Goal: Information Seeking & Learning: Learn about a topic

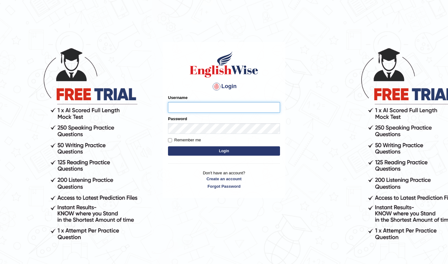
type input "rahulrock11223"
click at [170, 140] on input "Remember me" at bounding box center [170, 140] width 4 height 4
checkbox input "true"
click at [223, 150] on button "Login" at bounding box center [224, 150] width 112 height 9
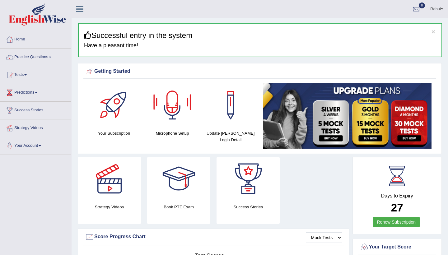
click at [173, 110] on div at bounding box center [173, 105] width 44 height 44
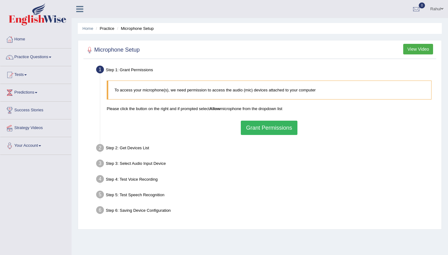
click at [259, 124] on button "Grant Permissions" at bounding box center [269, 128] width 57 height 14
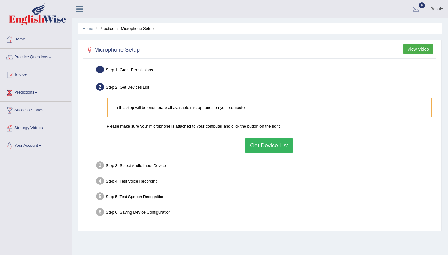
click at [258, 143] on button "Get Device List" at bounding box center [269, 146] width 49 height 14
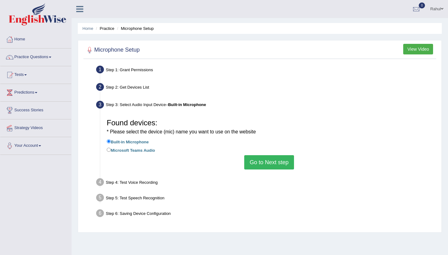
click at [273, 163] on button "Go to Next step" at bounding box center [269, 162] width 50 height 14
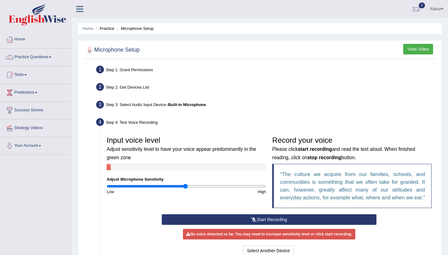
click at [260, 225] on button "Start Recording" at bounding box center [269, 220] width 215 height 11
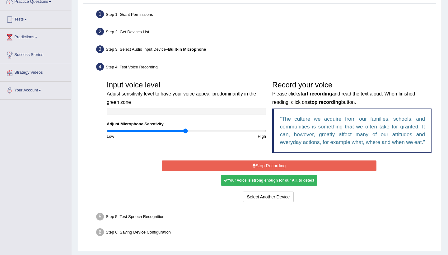
scroll to position [56, 0]
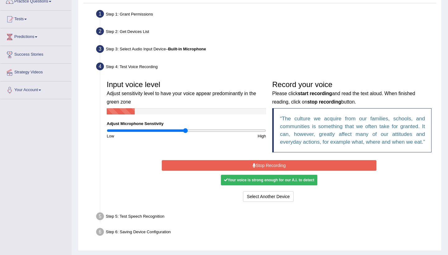
click at [267, 171] on button "Stop Recording" at bounding box center [269, 165] width 215 height 11
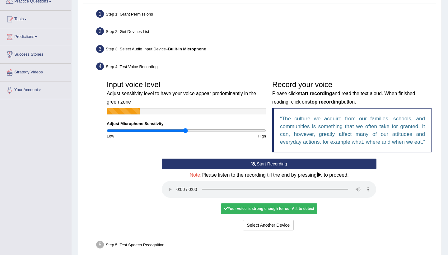
click at [178, 193] on audio at bounding box center [269, 189] width 215 height 17
click at [286, 224] on button "Voice is ok. Go to Next step" at bounding box center [296, 225] width 62 height 11
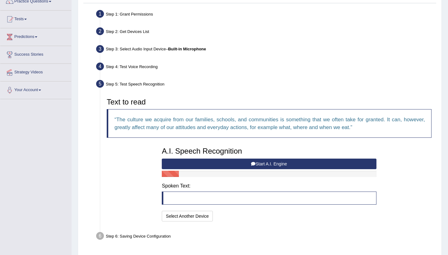
click at [258, 162] on button "Start A.I. Engine" at bounding box center [269, 164] width 215 height 11
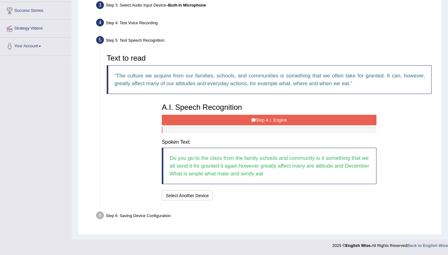
scroll to position [99, 0]
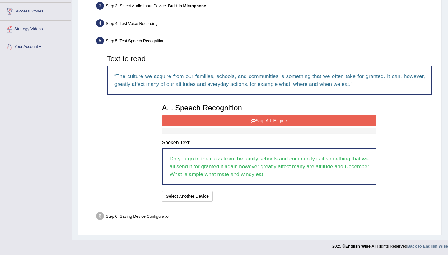
click at [268, 118] on button "Stop A.I. Engine" at bounding box center [269, 121] width 215 height 11
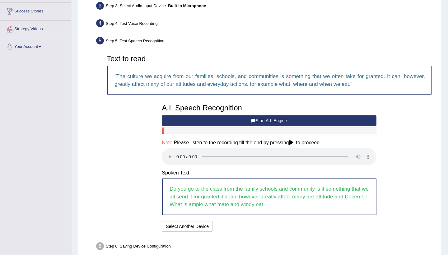
click at [178, 152] on audio at bounding box center [269, 157] width 215 height 17
click at [247, 221] on button "Speech is ok. Go to Last step" at bounding box center [248, 226] width 65 height 11
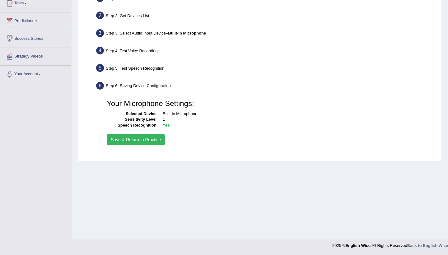
click at [139, 140] on button "Save & Return to Practice" at bounding box center [136, 140] width 58 height 11
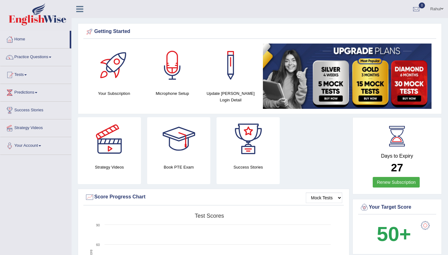
click at [53, 56] on link "Practice Questions" at bounding box center [35, 57] width 71 height 16
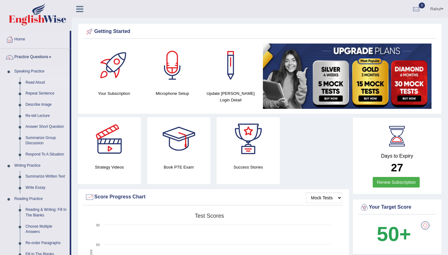
click at [35, 83] on link "Read Aloud" at bounding box center [46, 82] width 47 height 11
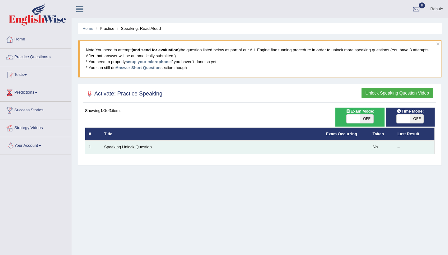
click at [119, 148] on link "Speaking Unlock Question" at bounding box center [128, 147] width 48 height 5
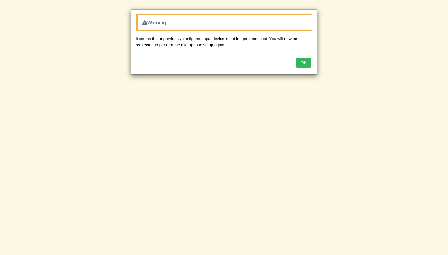
click at [302, 63] on button "OK" at bounding box center [304, 63] width 14 height 11
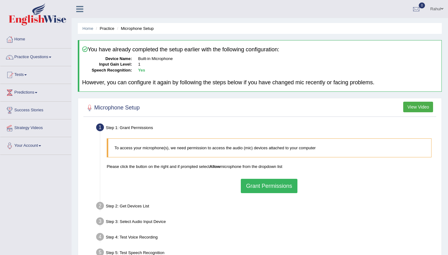
click at [409, 106] on button "View Video" at bounding box center [419, 107] width 30 height 11
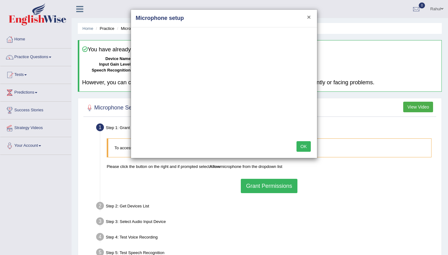
click at [309, 16] on button "×" at bounding box center [309, 17] width 4 height 7
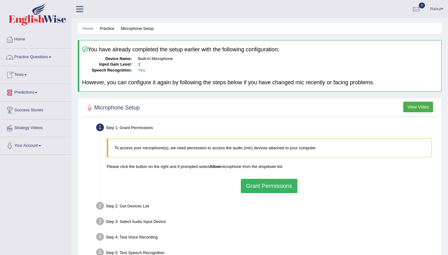
click at [51, 58] on span at bounding box center [50, 57] width 2 height 1
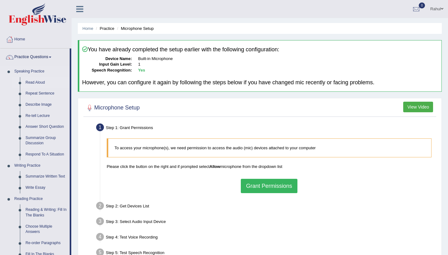
click at [31, 82] on link "Read Aloud" at bounding box center [46, 82] width 47 height 11
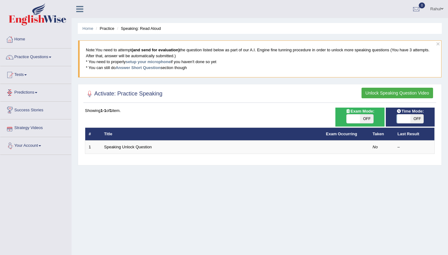
click at [106, 149] on link "Speaking Unlock Question" at bounding box center [128, 147] width 48 height 5
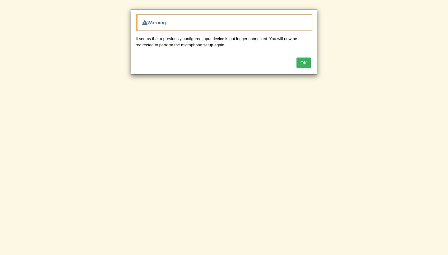
click at [304, 62] on button "OK" at bounding box center [304, 63] width 14 height 11
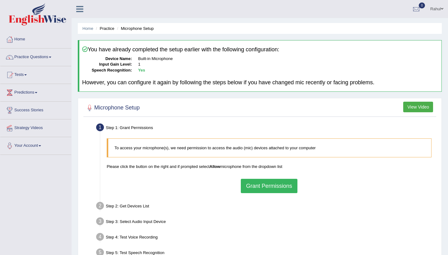
click at [268, 187] on button "Grant Permissions" at bounding box center [269, 186] width 57 height 14
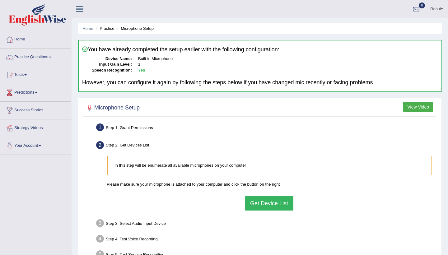
click at [259, 199] on button "Get Device List" at bounding box center [269, 203] width 49 height 14
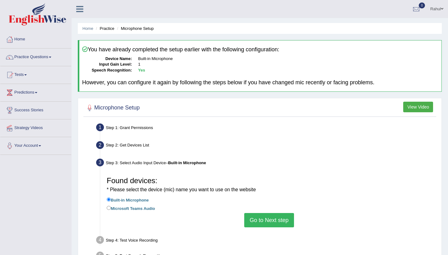
click at [268, 213] on button "Go to Next step" at bounding box center [269, 220] width 50 height 14
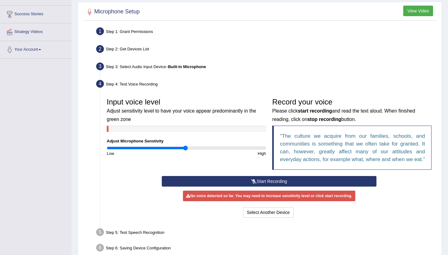
scroll to position [99, 0]
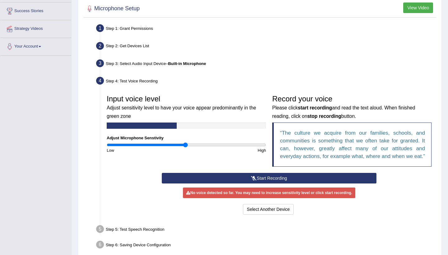
click at [257, 183] on button "Start Recording" at bounding box center [269, 178] width 215 height 11
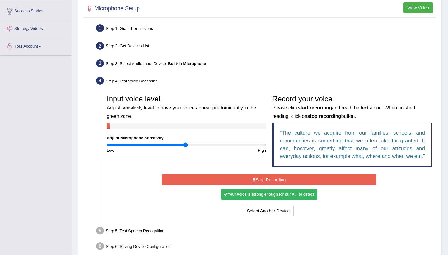
click at [259, 185] on button "Stop Recording" at bounding box center [269, 180] width 215 height 11
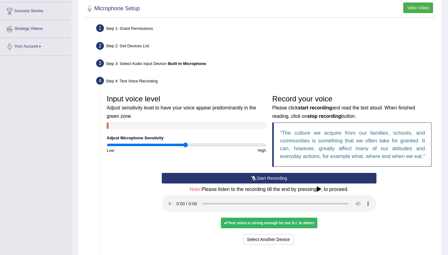
click at [177, 206] on audio at bounding box center [269, 204] width 215 height 17
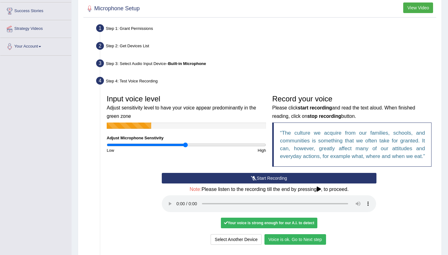
click at [294, 239] on button "Voice is ok. Go to Next step" at bounding box center [296, 239] width 62 height 11
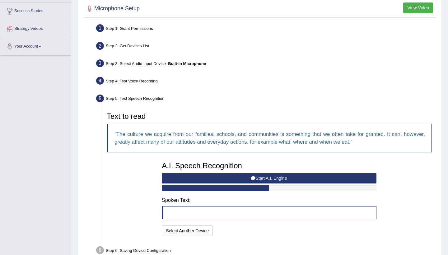
click at [258, 174] on button "Start A.I. Engine" at bounding box center [269, 178] width 215 height 11
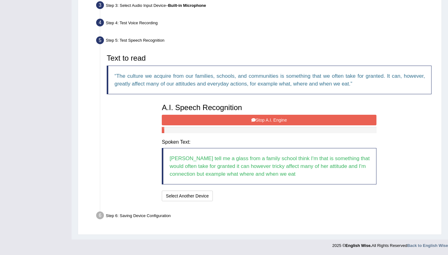
scroll to position [156, 0]
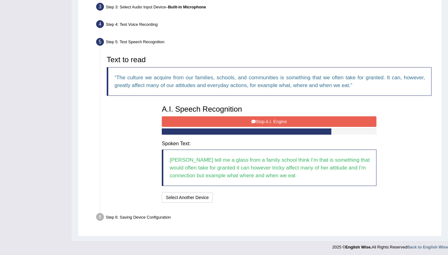
click at [264, 119] on button "Stop A.I. Engine" at bounding box center [269, 121] width 215 height 11
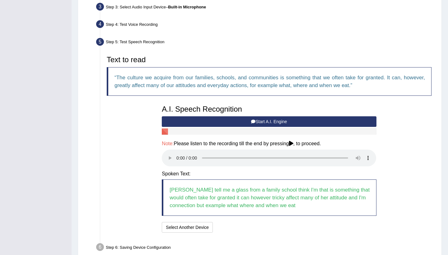
click at [178, 154] on audio at bounding box center [269, 158] width 215 height 17
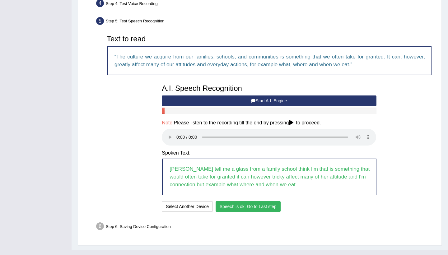
scroll to position [179, 0]
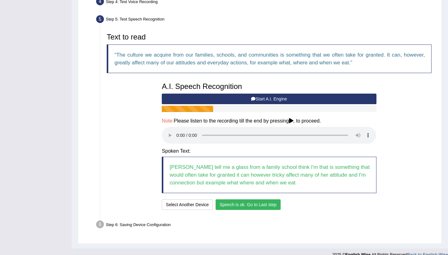
click at [252, 200] on button "Speech is ok. Go to Last step" at bounding box center [248, 205] width 65 height 11
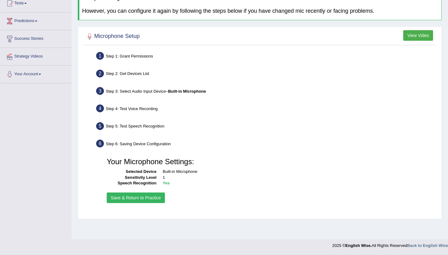
scroll to position [72, 0]
click at [142, 195] on button "Save & Return to Practice" at bounding box center [136, 198] width 58 height 11
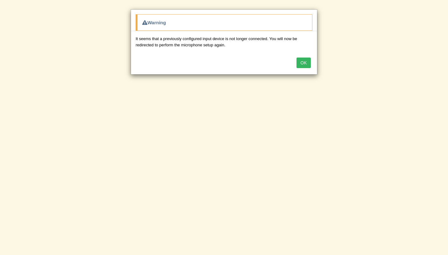
click at [305, 62] on button "OK" at bounding box center [304, 63] width 14 height 11
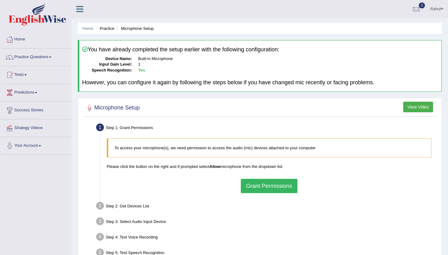
click at [272, 184] on button "Grant Permissions" at bounding box center [269, 186] width 57 height 14
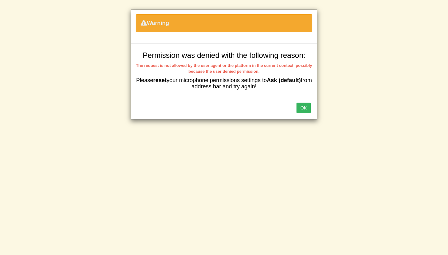
click at [305, 107] on button "OK" at bounding box center [304, 108] width 14 height 11
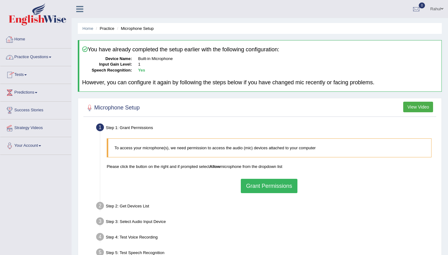
click at [23, 39] on link "Home" at bounding box center [35, 39] width 71 height 16
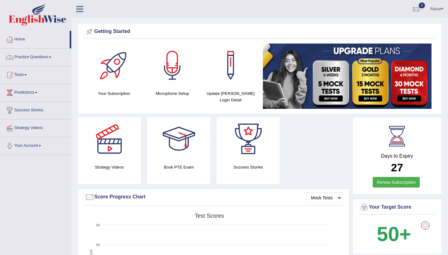
click at [53, 58] on link "Practice Questions" at bounding box center [35, 57] width 71 height 16
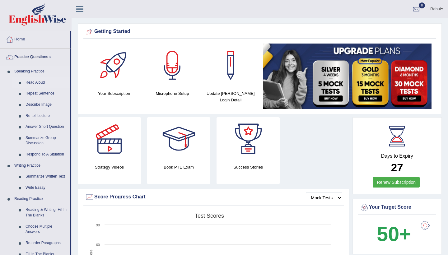
click at [39, 82] on link "Read Aloud" at bounding box center [46, 82] width 47 height 11
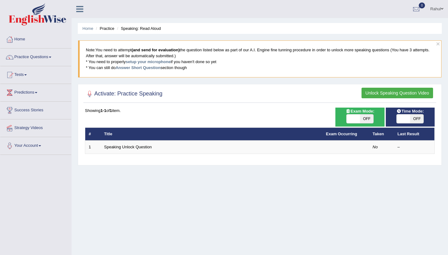
click at [384, 93] on button "Unlock Speaking Question Video" at bounding box center [398, 93] width 72 height 11
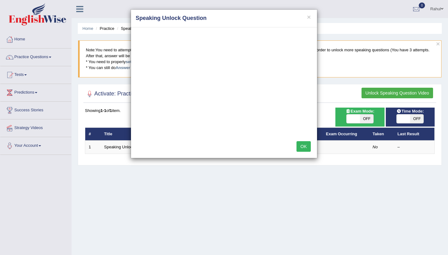
click at [306, 148] on button "OK" at bounding box center [304, 146] width 14 height 11
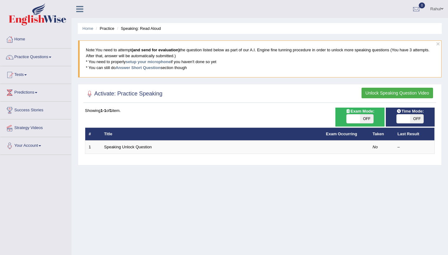
click at [28, 74] on link "Tests" at bounding box center [35, 74] width 71 height 16
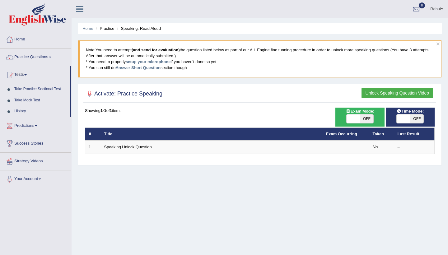
click at [28, 74] on link "Tests" at bounding box center [34, 74] width 69 height 16
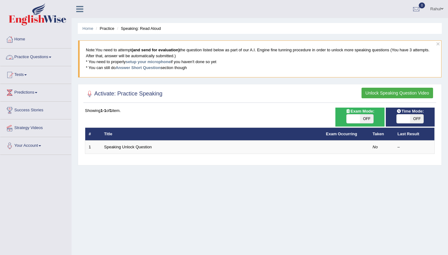
click at [53, 58] on link "Practice Questions" at bounding box center [35, 57] width 71 height 16
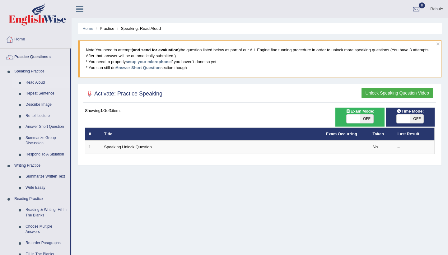
click at [38, 82] on link "Read Aloud" at bounding box center [46, 82] width 47 height 11
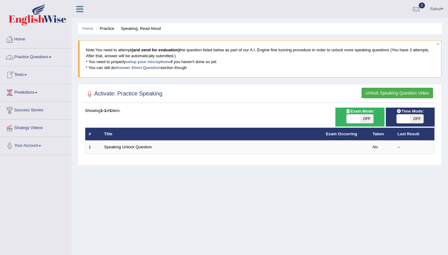
click at [20, 40] on link "Home" at bounding box center [35, 39] width 71 height 16
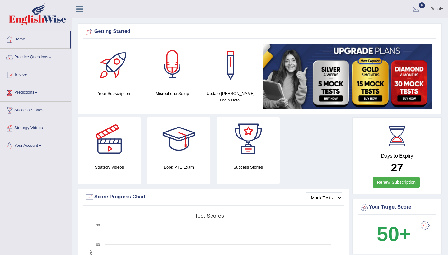
click at [171, 83] on div at bounding box center [173, 66] width 44 height 44
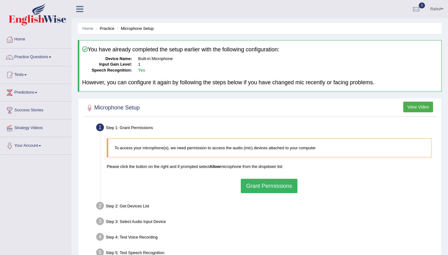
click at [149, 29] on li "Microphone Setup" at bounding box center [135, 29] width 38 height 6
click at [153, 30] on li "Microphone Setup" at bounding box center [135, 29] width 38 height 6
click at [147, 28] on li "Microphone Setup" at bounding box center [135, 29] width 38 height 6
click at [277, 185] on button "Grant Permissions" at bounding box center [269, 186] width 57 height 14
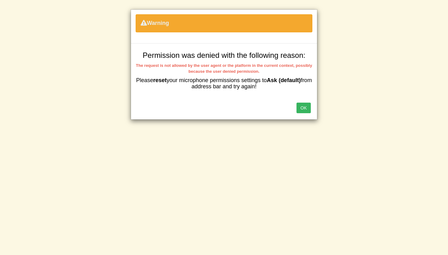
click at [304, 105] on button "OK" at bounding box center [304, 108] width 14 height 11
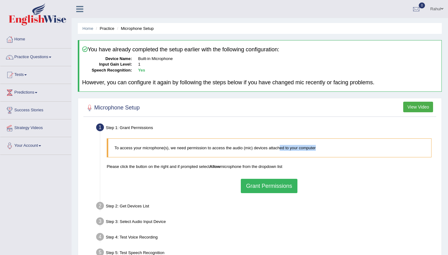
drag, startPoint x: 281, startPoint y: 148, endPoint x: 274, endPoint y: 151, distance: 7.1
click at [274, 151] on blockquote "To access your microphone(s), we need permission to access the audio (mic) devi…" at bounding box center [269, 148] width 325 height 19
click at [28, 76] on link "Tests" at bounding box center [35, 74] width 71 height 16
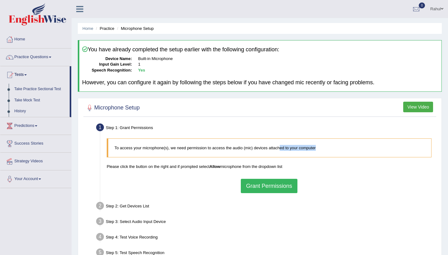
click at [28, 76] on link "Tests" at bounding box center [34, 74] width 69 height 16
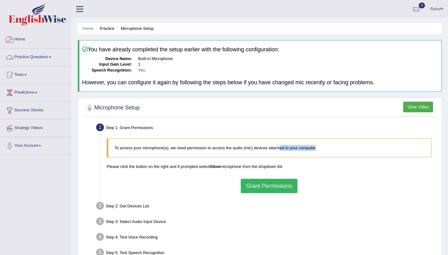
click at [20, 40] on link "Home" at bounding box center [35, 39] width 71 height 16
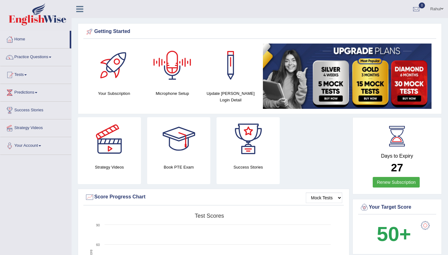
click at [173, 73] on div at bounding box center [173, 66] width 44 height 44
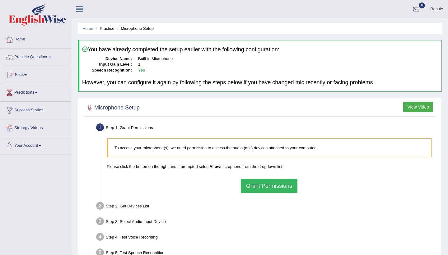
click at [189, 148] on p "To access your microphone(s), we need permission to access the audio (mic) devi…" at bounding box center [270, 148] width 311 height 6
click at [108, 29] on li "Practice" at bounding box center [104, 29] width 20 height 6
click at [154, 62] on dd "1" at bounding box center [288, 65] width 301 height 6
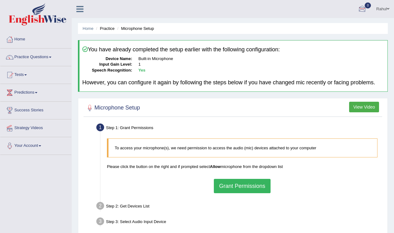
click at [386, 9] on span at bounding box center [387, 9] width 2 height 4
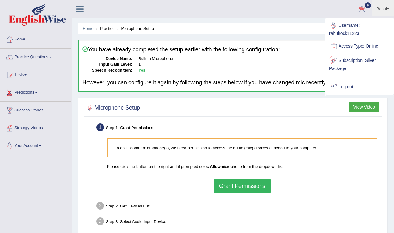
click at [347, 86] on link "Log out" at bounding box center [359, 87] width 67 height 14
